Goal: Task Accomplishment & Management: Manage account settings

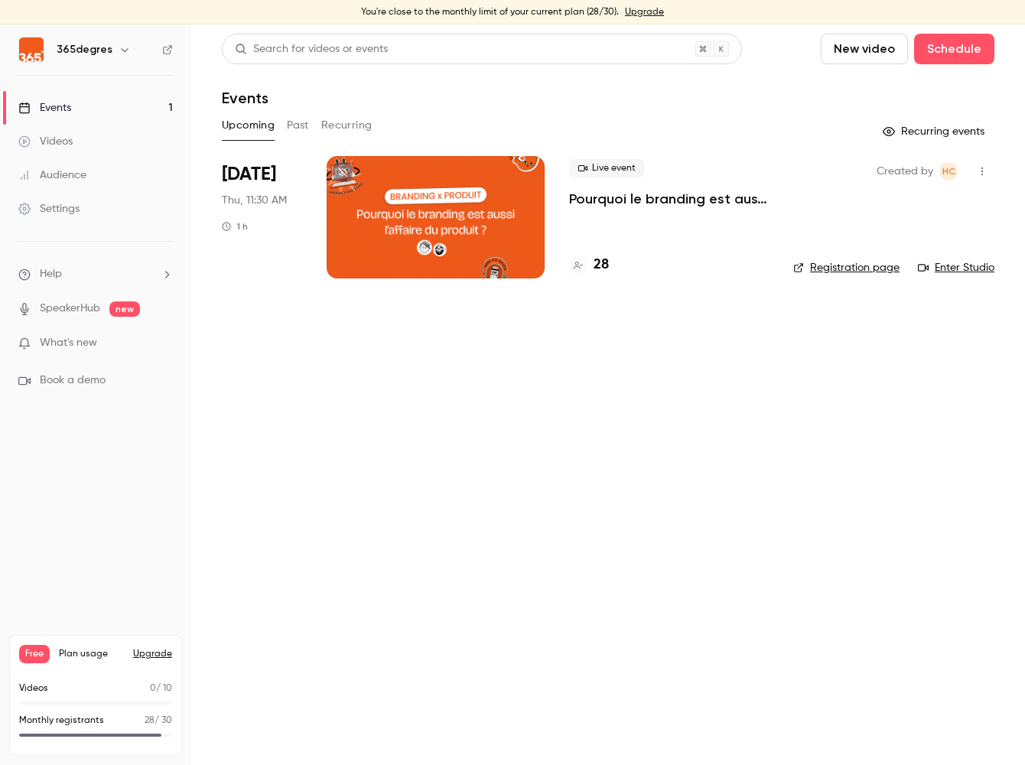
click at [463, 216] on div at bounding box center [436, 217] width 218 height 122
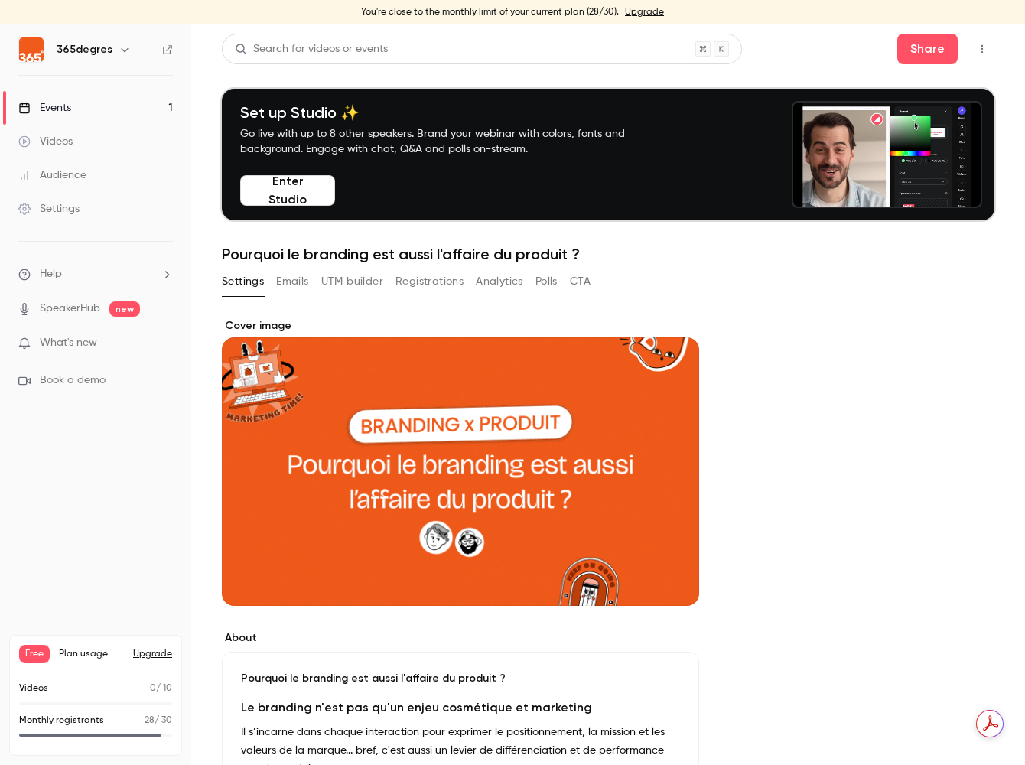
click at [977, 50] on icon "button" at bounding box center [982, 49] width 12 height 11
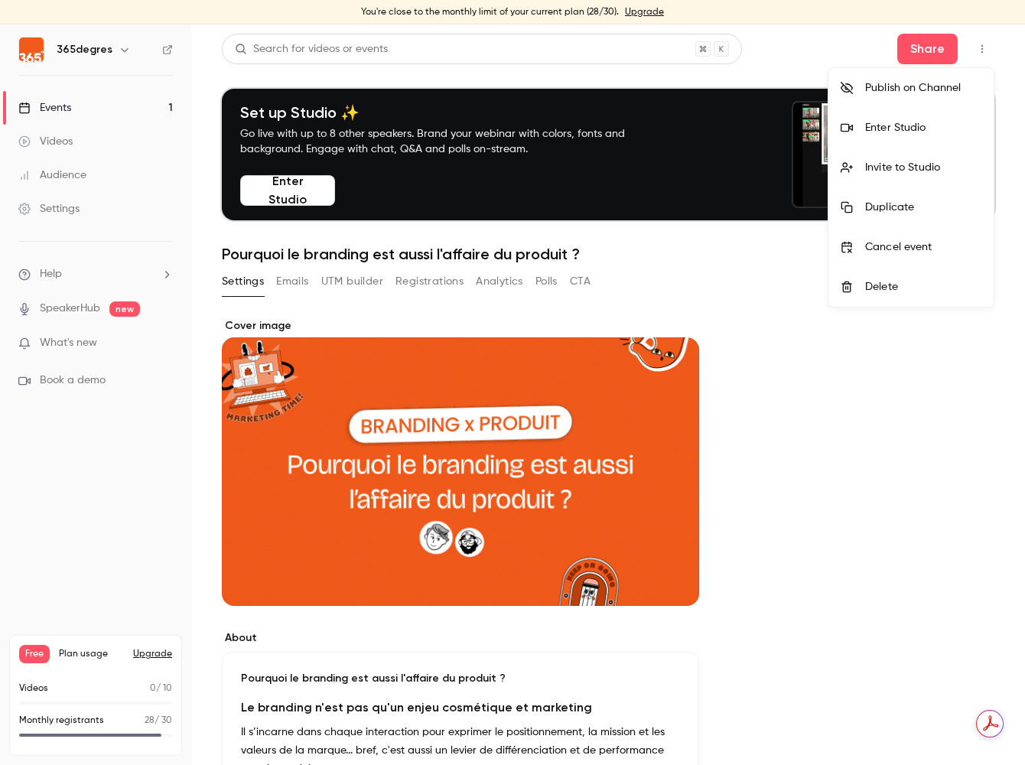
click at [359, 297] on div at bounding box center [512, 382] width 1025 height 765
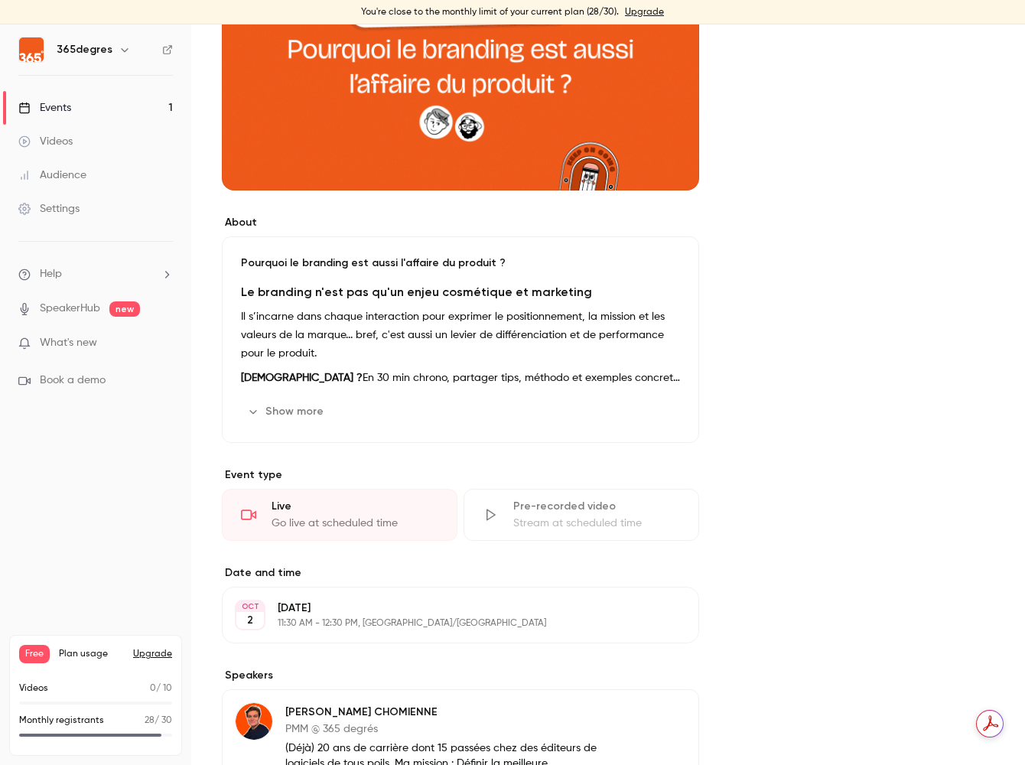
scroll to position [450, 0]
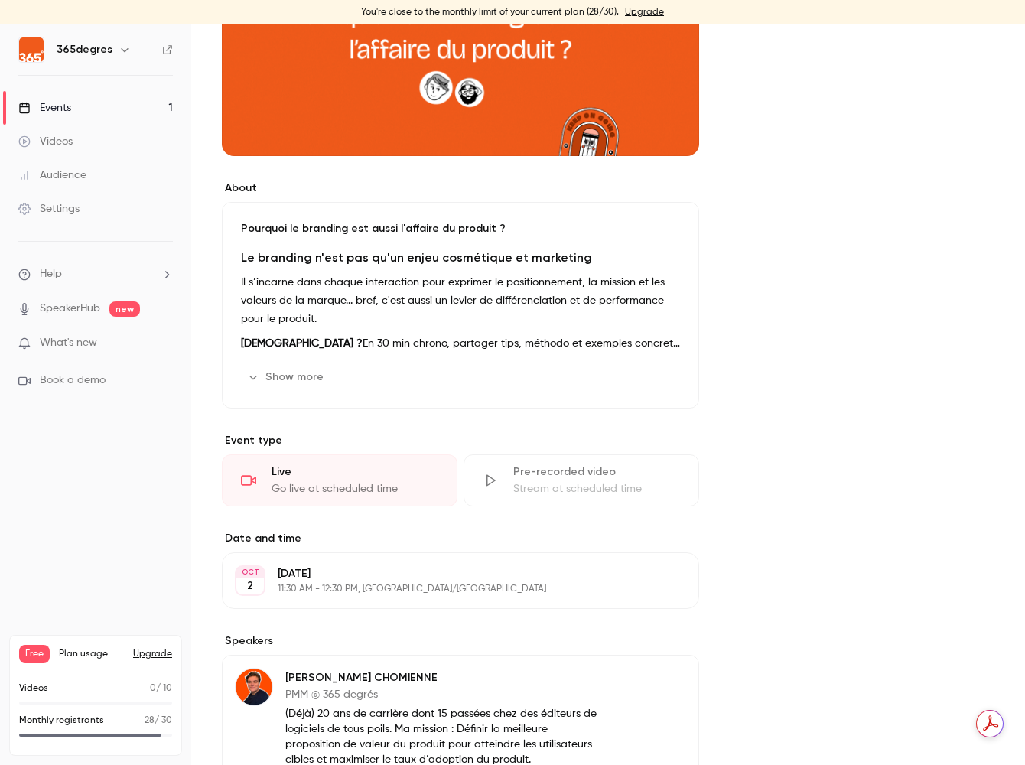
click at [331, 572] on p "[DATE]" at bounding box center [448, 573] width 340 height 15
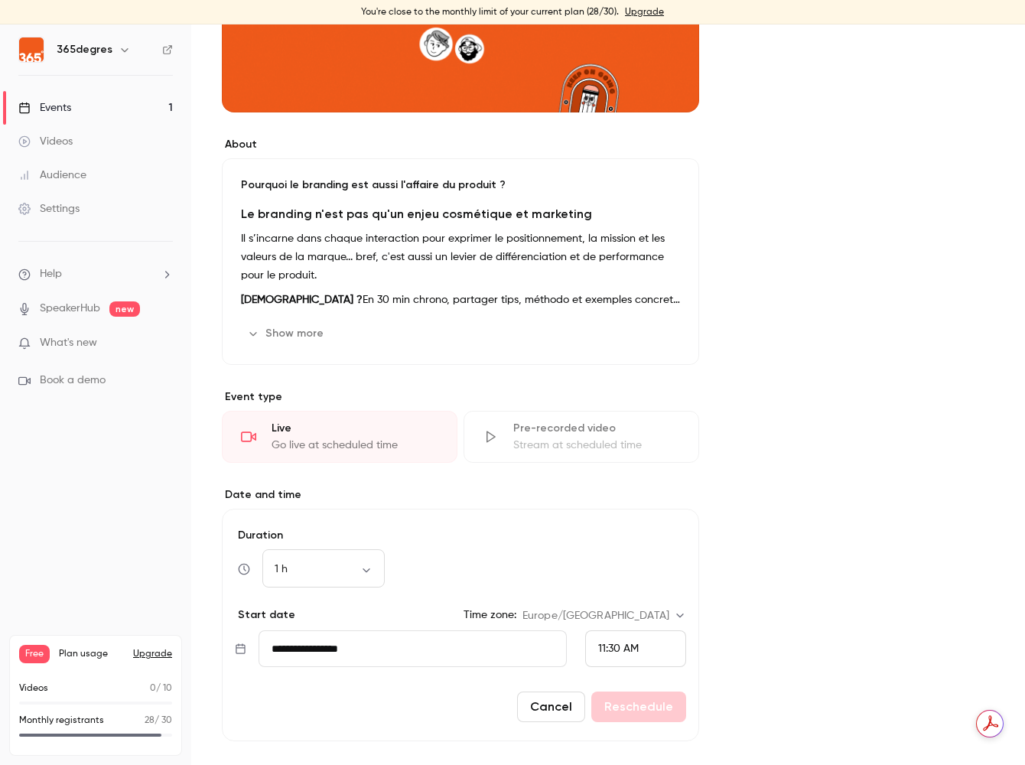
scroll to position [505, 0]
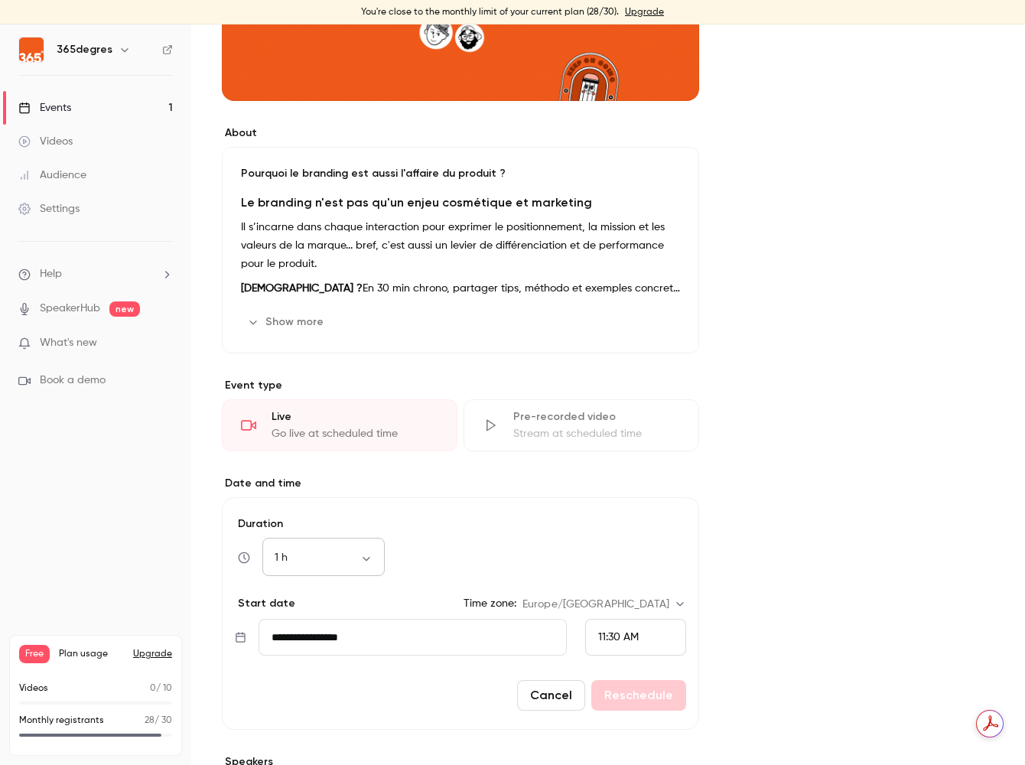
click at [352, 552] on body "You're close to the monthly limit of your current plan (28/30). Upgrade 365degr…" at bounding box center [512, 394] width 1025 height 740
drag, startPoint x: 328, startPoint y: 638, endPoint x: 355, endPoint y: 622, distance: 31.2
click at [328, 637] on li "30 min" at bounding box center [323, 639] width 122 height 40
type input "**"
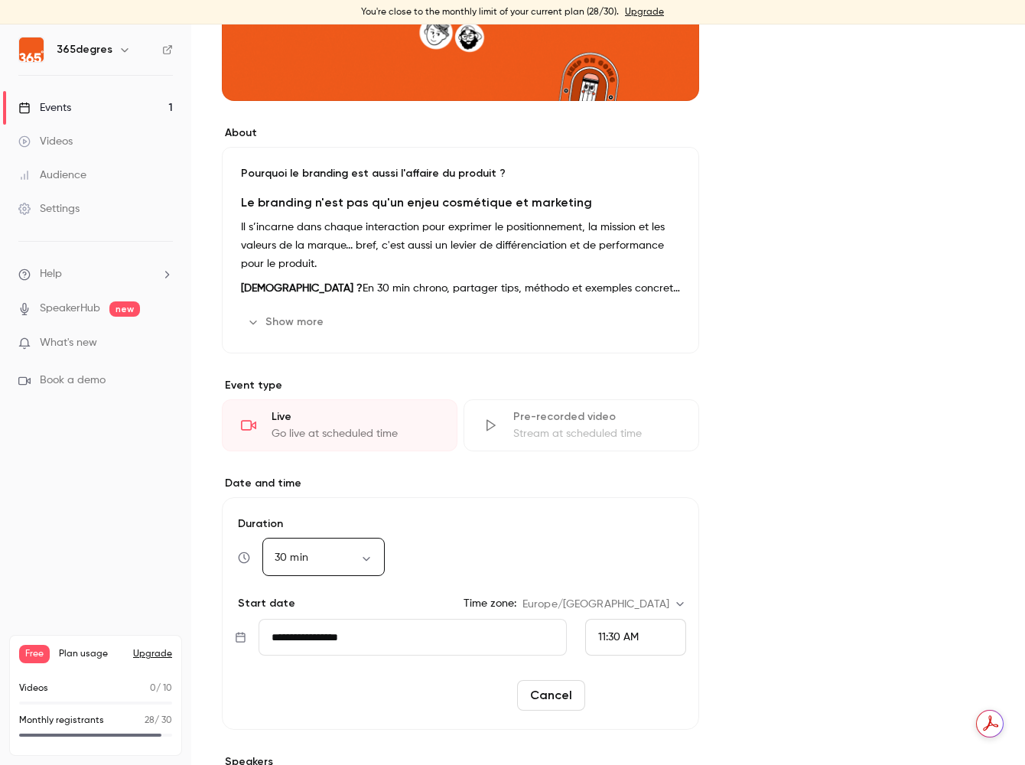
scroll to position [890, 0]
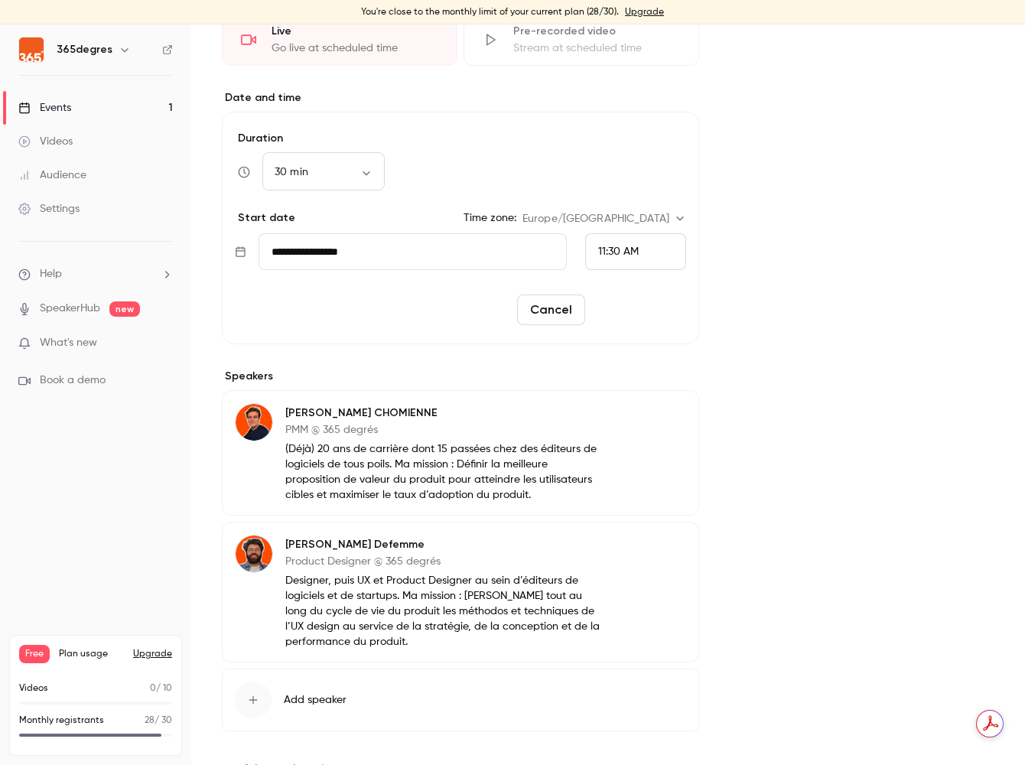
click at [628, 315] on button "Reschedule" at bounding box center [638, 309] width 95 height 31
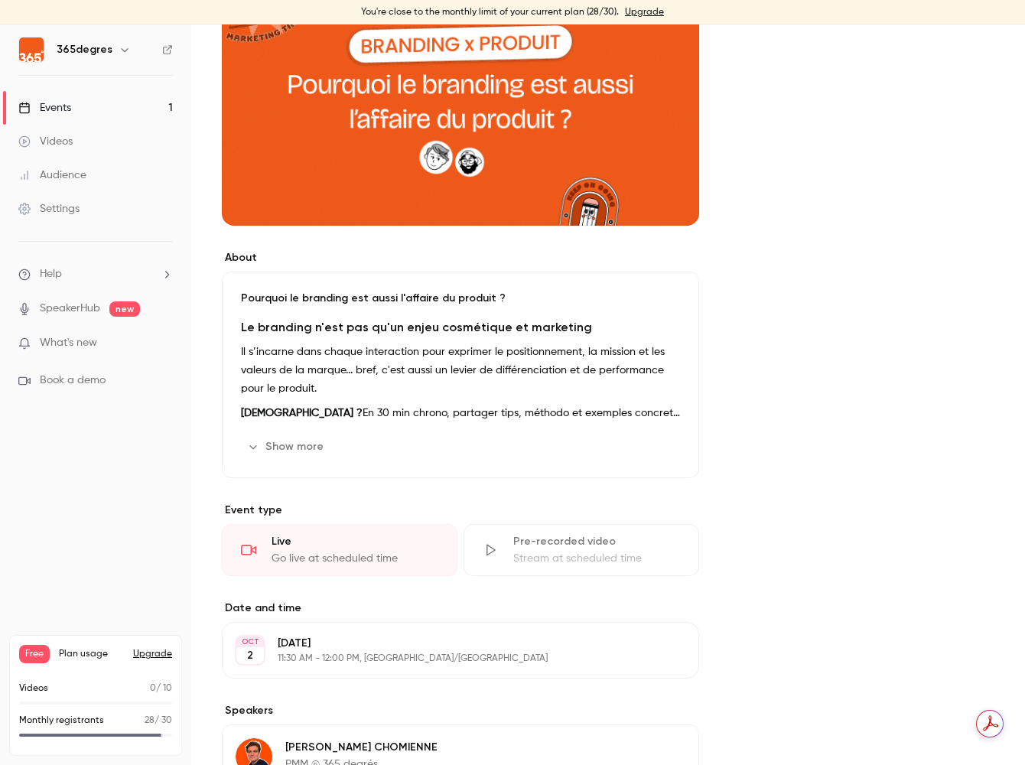
scroll to position [0, 0]
